Goal: Task Accomplishment & Management: Use online tool/utility

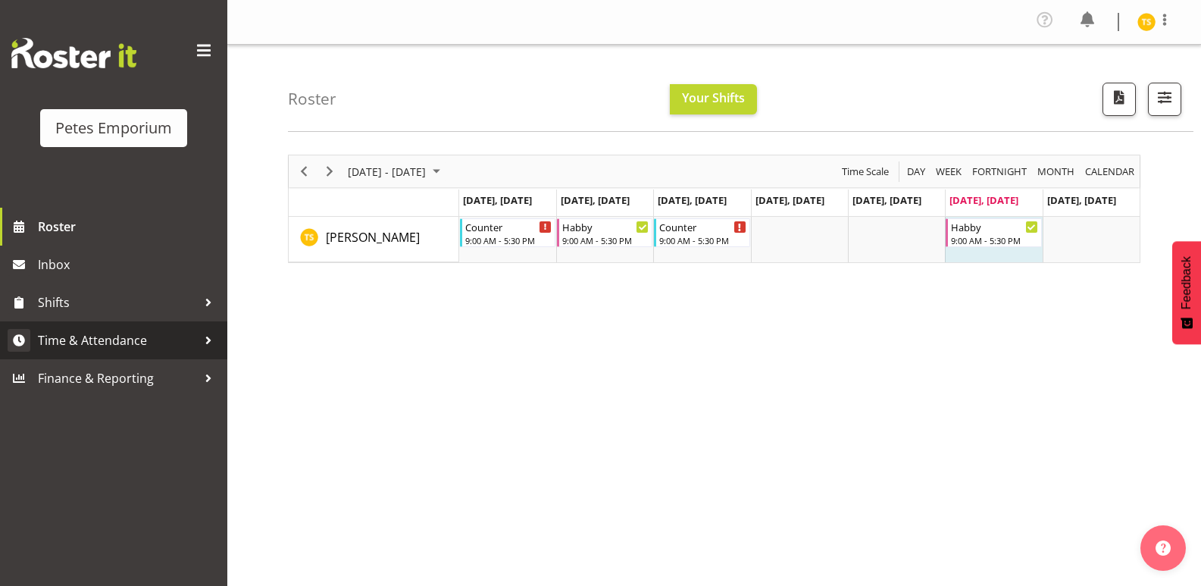
click at [109, 339] on span "Time & Attendance" at bounding box center [117, 340] width 159 height 23
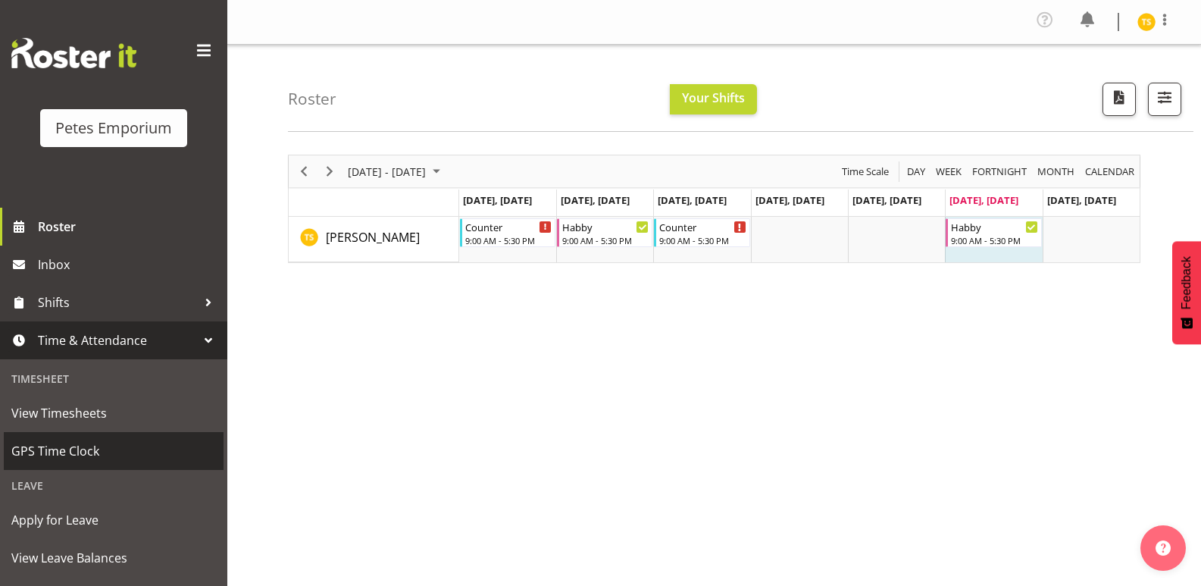
click at [86, 447] on span "GPS Time Clock" at bounding box center [113, 450] width 205 height 23
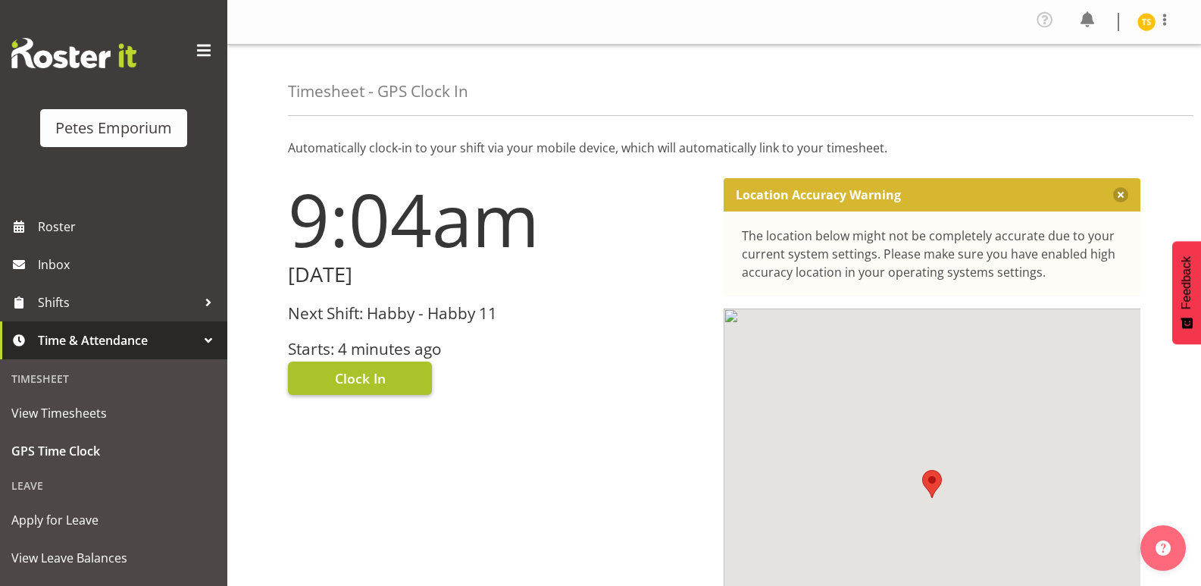
click at [307, 371] on button "Clock In" at bounding box center [360, 377] width 144 height 33
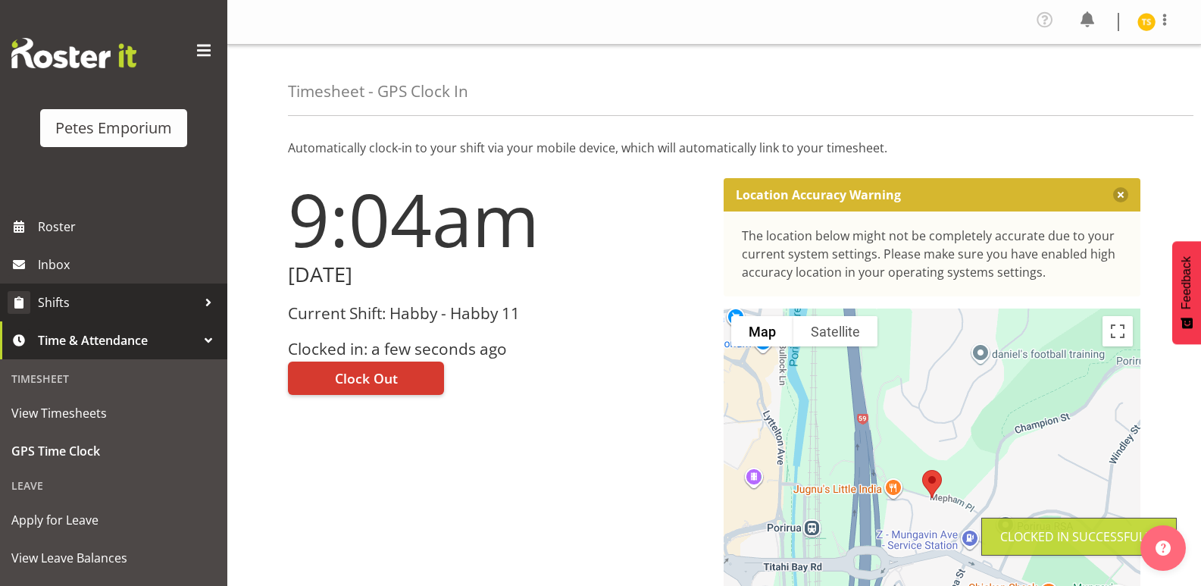
click at [77, 299] on span "Shifts" at bounding box center [117, 302] width 159 height 23
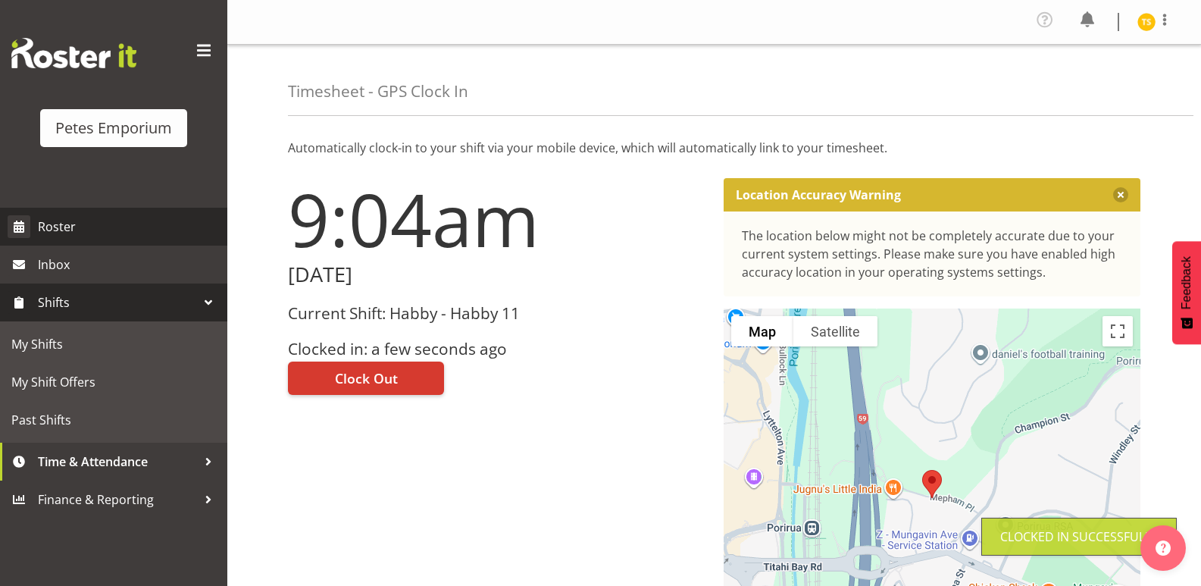
click at [87, 216] on span "Roster" at bounding box center [129, 226] width 182 height 23
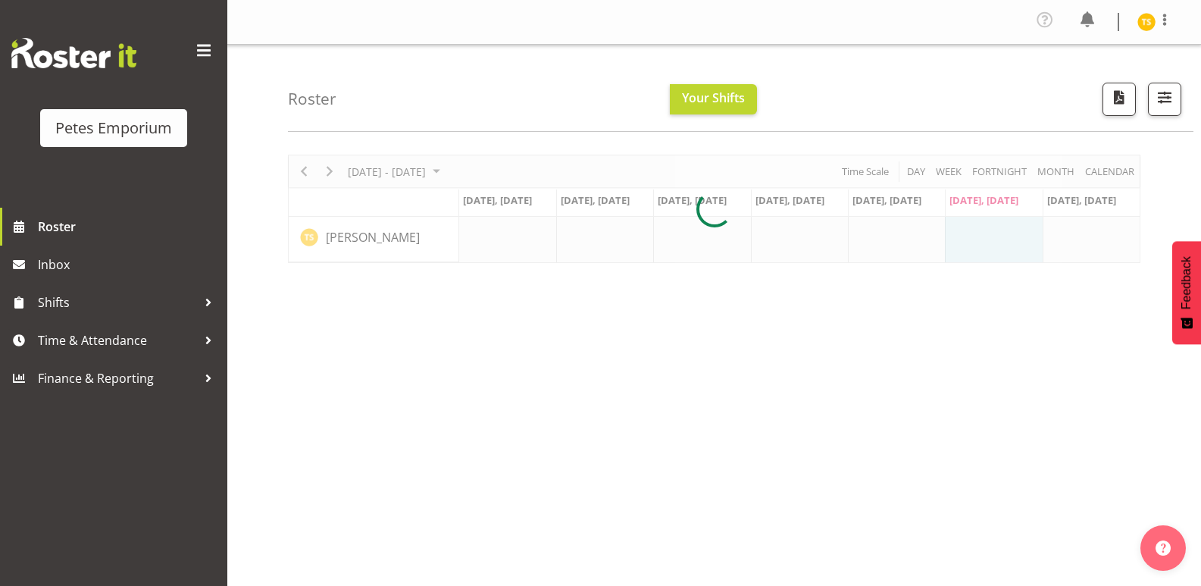
click at [327, 174] on div at bounding box center [714, 209] width 852 height 108
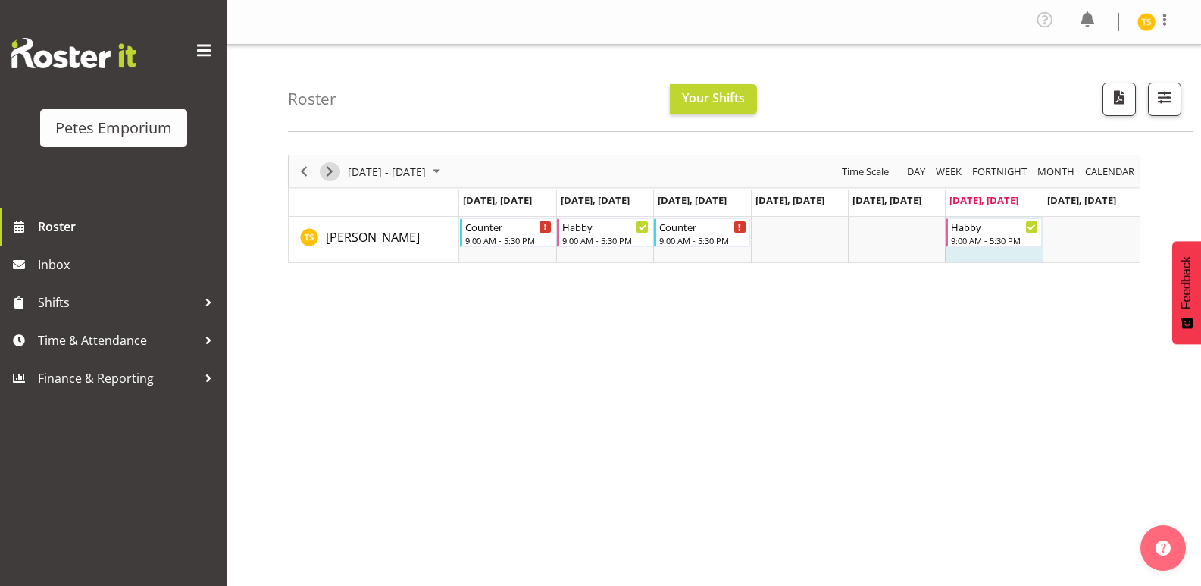
click at [320, 167] on button "Next" at bounding box center [330, 171] width 20 height 19
click at [323, 166] on span "Next" at bounding box center [330, 171] width 18 height 19
click at [1141, 27] on img at bounding box center [1146, 22] width 18 height 18
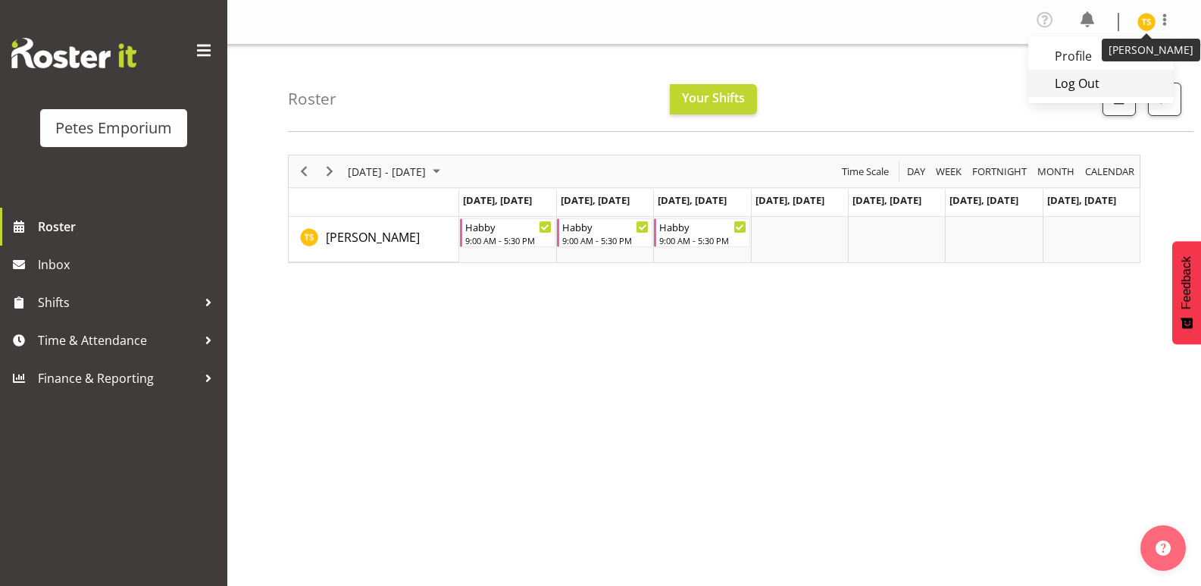
click at [1077, 76] on link "Log Out" at bounding box center [1100, 83] width 145 height 27
